Goal: Transaction & Acquisition: Purchase product/service

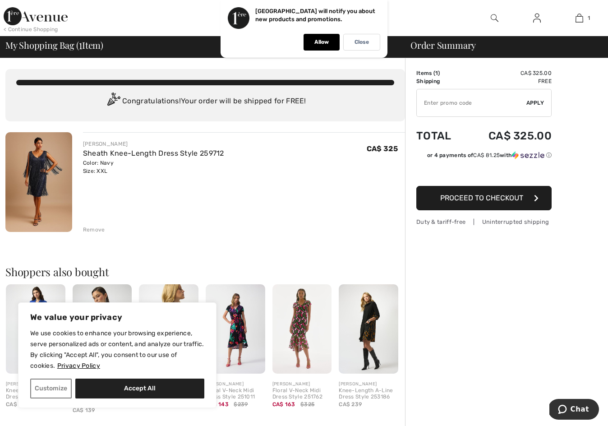
click at [429, 103] on input "TEXT" at bounding box center [472, 102] width 110 height 27
paste input "FLASH15"
type input "FLASH15"
click at [535, 99] on span "Apply" at bounding box center [535, 103] width 18 height 8
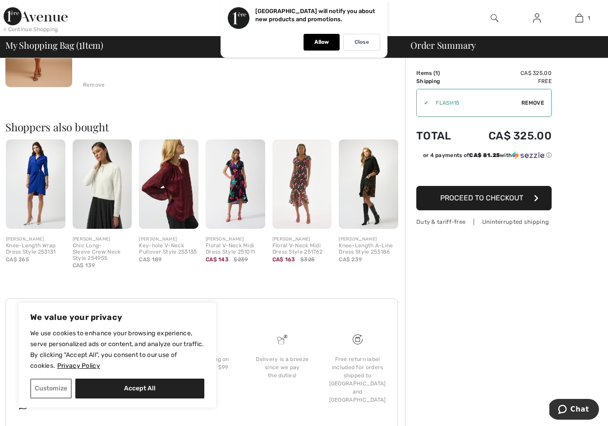
scroll to position [149, 0]
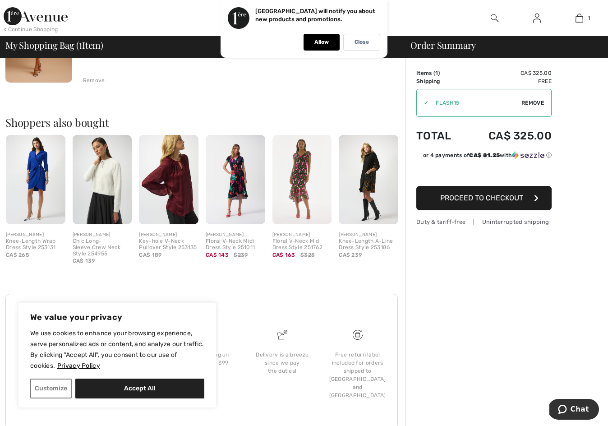
click at [483, 197] on span "Proceed to Checkout" at bounding box center [481, 198] width 83 height 9
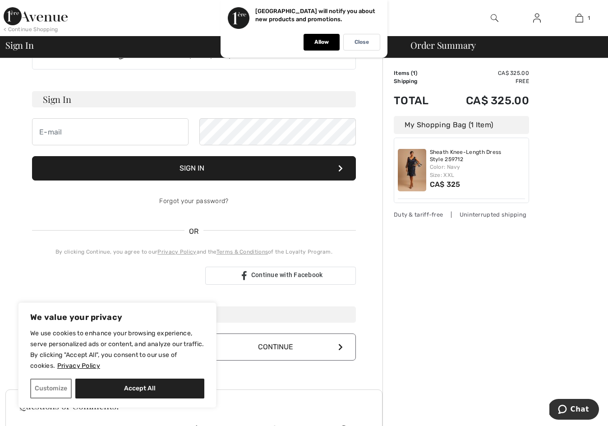
scroll to position [37, 0]
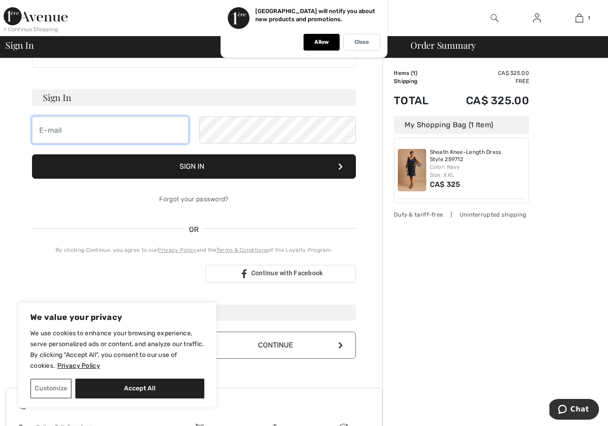
type input "darcierogers@shaw.ca"
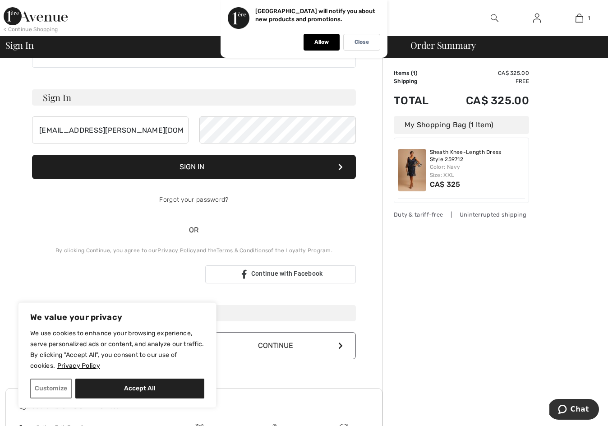
click at [152, 196] on div "Forgot your password?" at bounding box center [194, 199] width 324 height 27
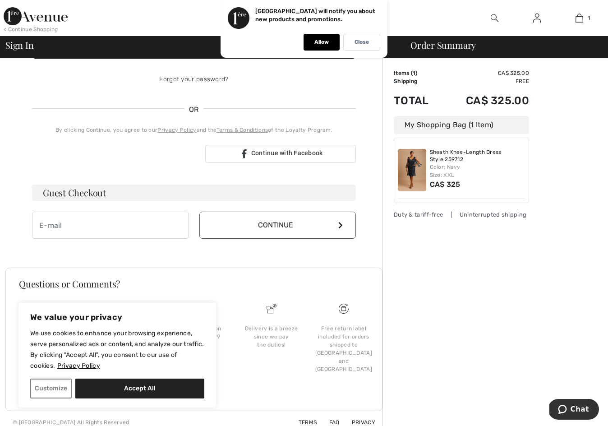
scroll to position [166, 0]
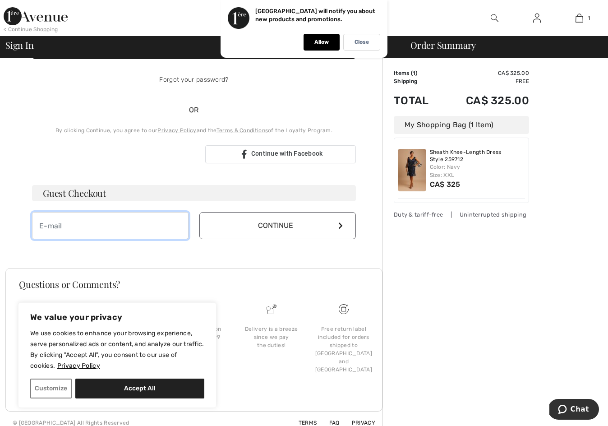
click at [91, 225] on input "email" at bounding box center [110, 225] width 157 height 27
type input "[EMAIL_ADDRESS][PERSON_NAME][DOMAIN_NAME]"
click at [278, 219] on button "Continue" at bounding box center [277, 225] width 157 height 27
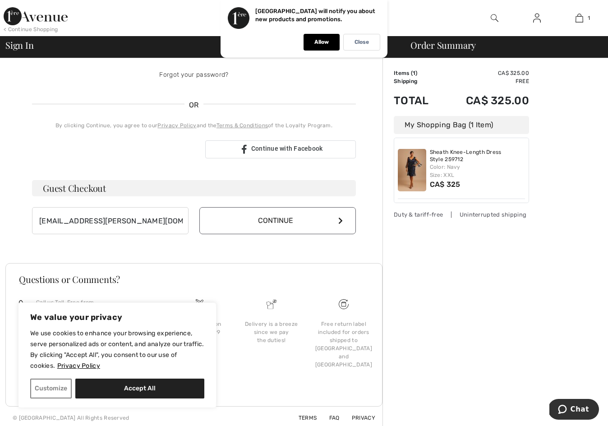
scroll to position [157, 0]
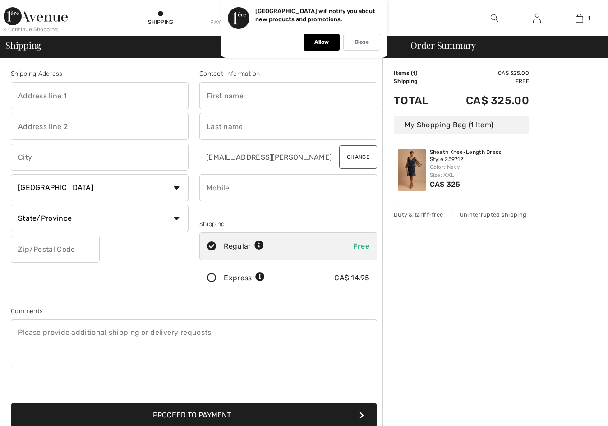
click at [311, 226] on div "Shipping" at bounding box center [288, 223] width 178 height 9
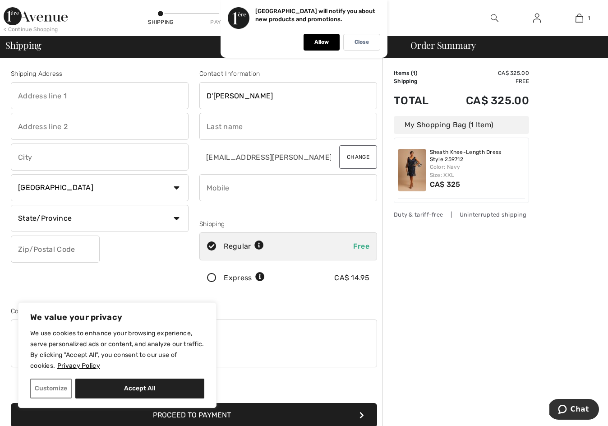
type input "D'arcie"
type input "[PERSON_NAME]"
type input "4038375151"
type input "1649 Evergreen Hill SW"
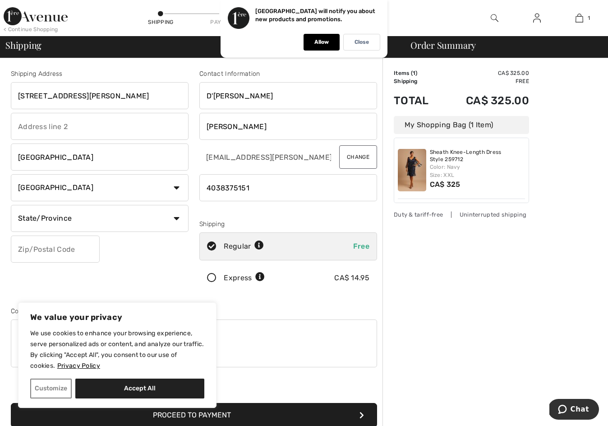
type input "[GEOGRAPHIC_DATA]"
select select "AB"
type input "T2Y3B6"
click at [141, 274] on div "Shipping Address 1649 Evergreen Hill SW Calgary Country Canada United States Af…" at bounding box center [99, 182] width 189 height 226
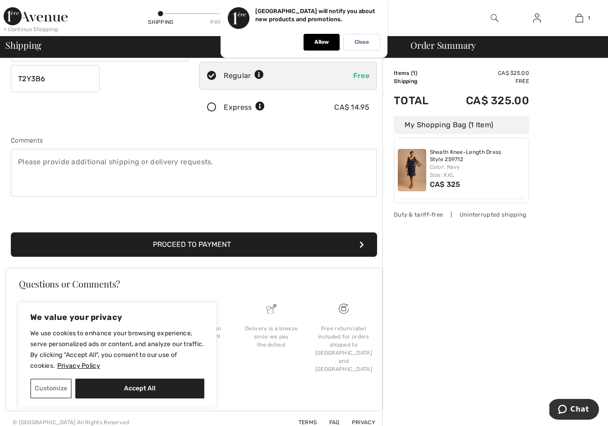
scroll to position [170, 0]
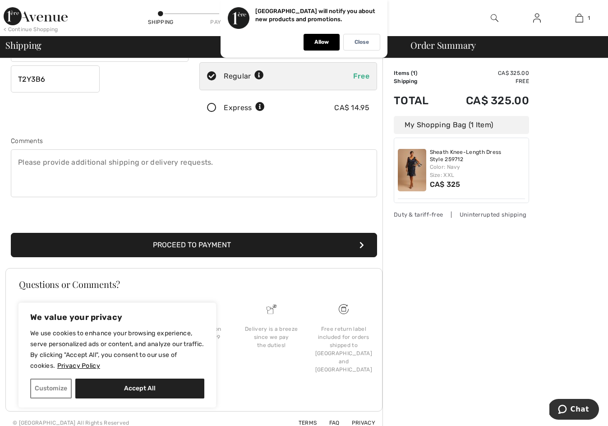
click at [159, 246] on button "Proceed to Payment" at bounding box center [194, 245] width 366 height 24
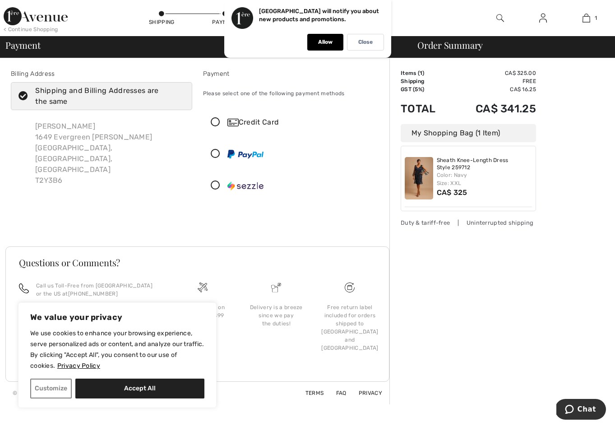
click at [216, 121] on icon at bounding box center [215, 122] width 24 height 9
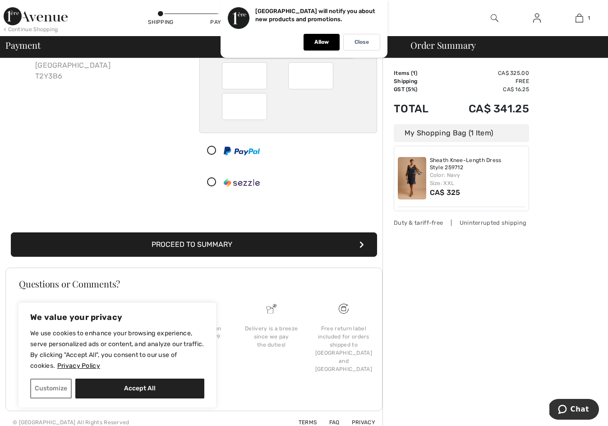
scroll to position [104, 0]
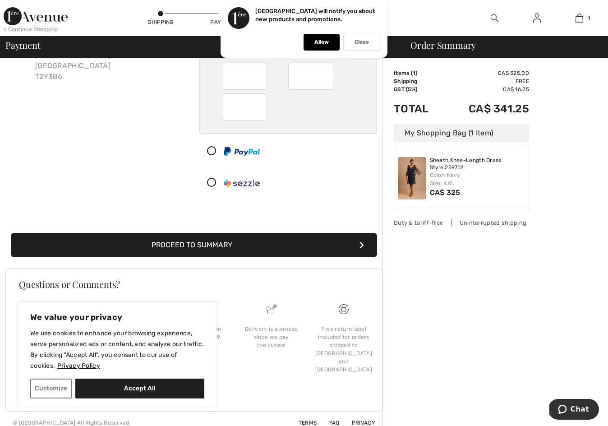
click at [180, 243] on button "Proceed to Summary" at bounding box center [194, 245] width 366 height 24
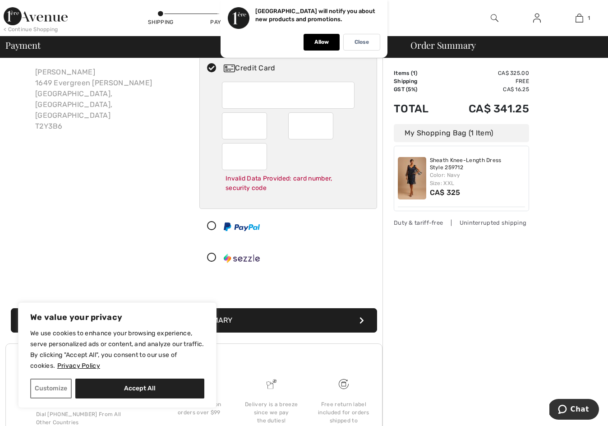
scroll to position [36, 0]
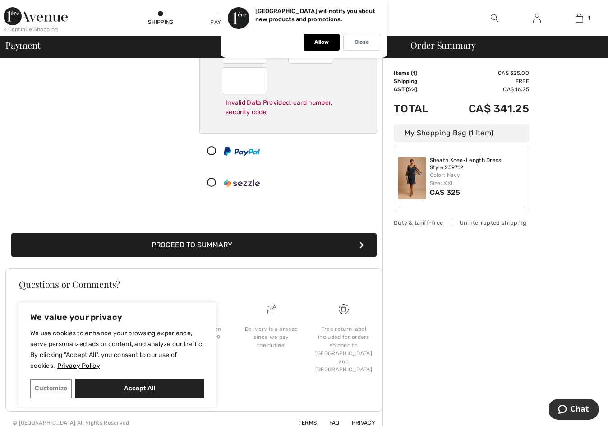
click at [244, 243] on button "Proceed to Summary" at bounding box center [194, 245] width 366 height 24
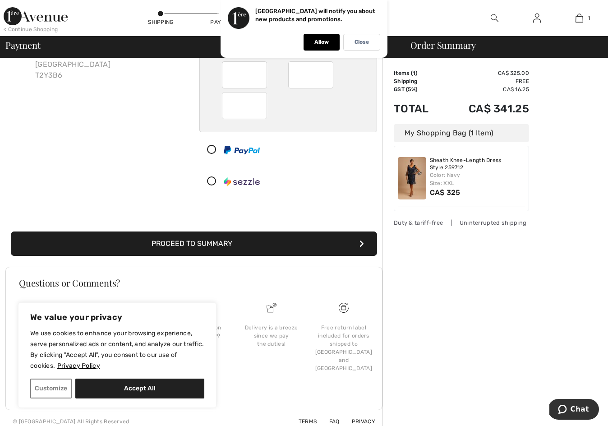
scroll to position [104, 0]
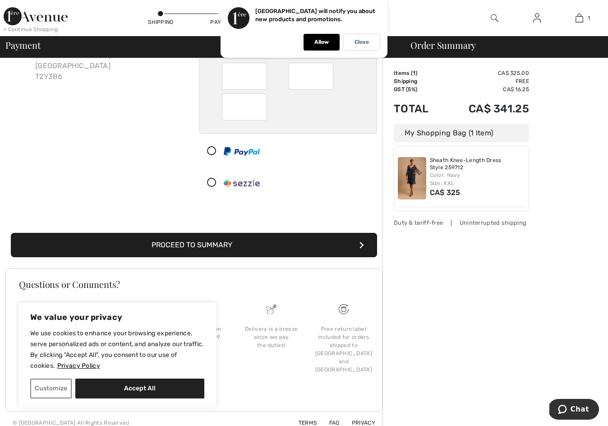
click at [190, 242] on button "Proceed to Summary" at bounding box center [194, 245] width 366 height 24
click at [126, 388] on button "Accept All" at bounding box center [139, 388] width 129 height 20
checkbox input "true"
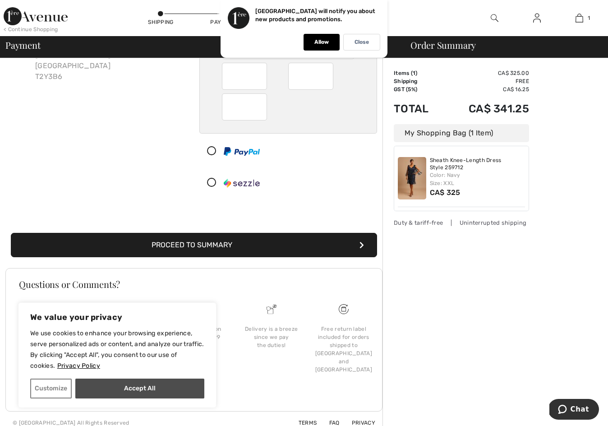
checkbox input "true"
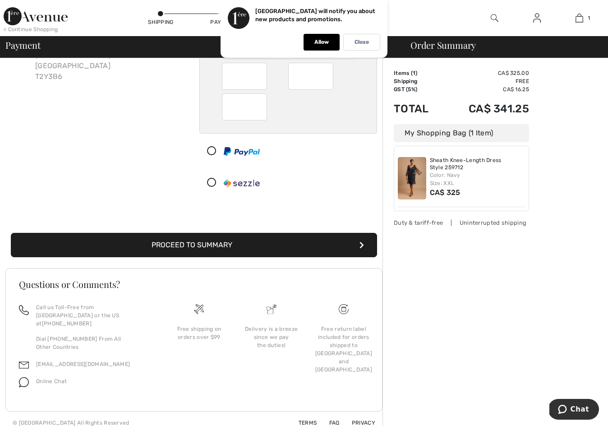
click at [126, 388] on div "Call us Toll-Free from Canada or the US at +1 (888) 605-5525 Dial +1 (514) 225-…" at bounding box center [85, 351] width 155 height 97
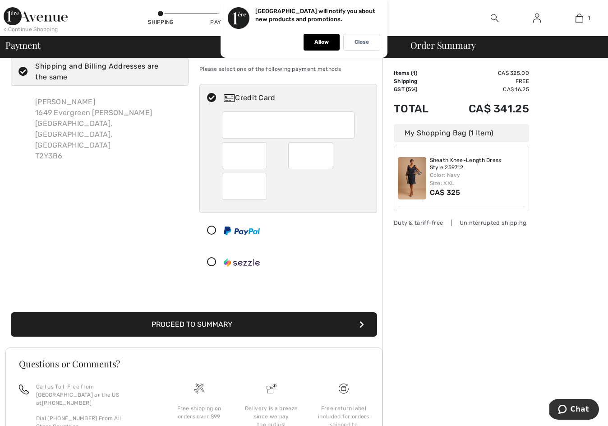
scroll to position [36, 0]
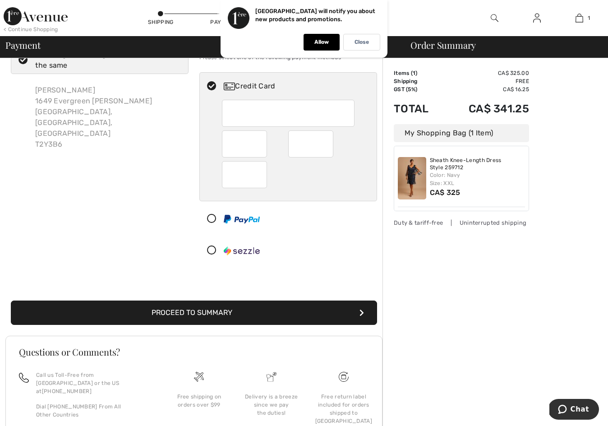
click at [185, 309] on button "Proceed to Summary" at bounding box center [194, 312] width 366 height 24
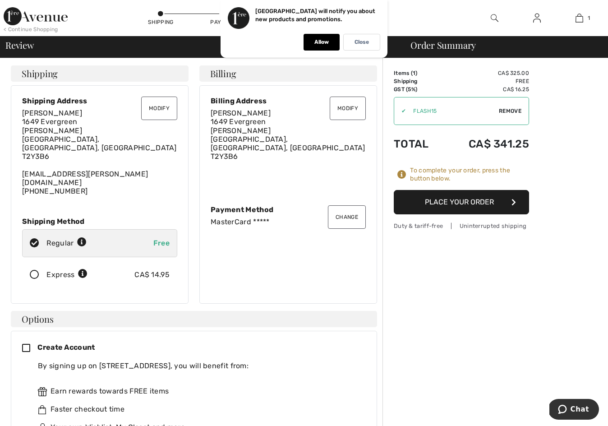
click at [447, 203] on button "Place Your Order" at bounding box center [461, 202] width 135 height 24
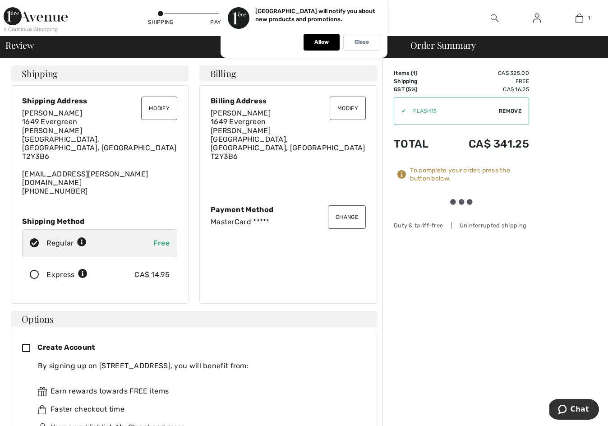
click at [447, 203] on div at bounding box center [461, 202] width 135 height 24
